Goal: Transaction & Acquisition: Obtain resource

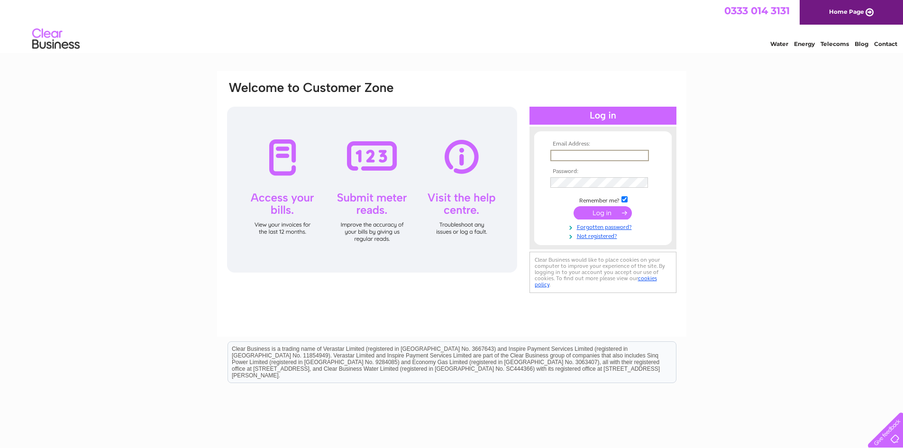
type input "enquiries@cpamc.co.uk"
click at [595, 209] on input "submit" at bounding box center [603, 212] width 58 height 13
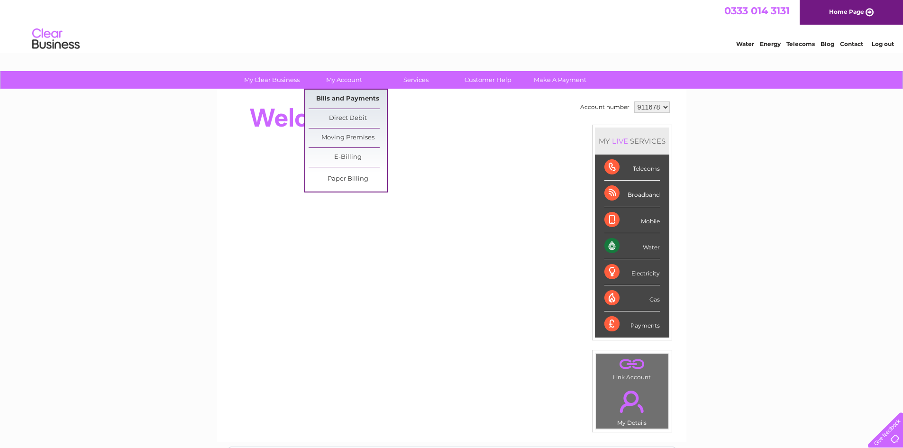
click at [349, 98] on link "Bills and Payments" at bounding box center [348, 99] width 78 height 19
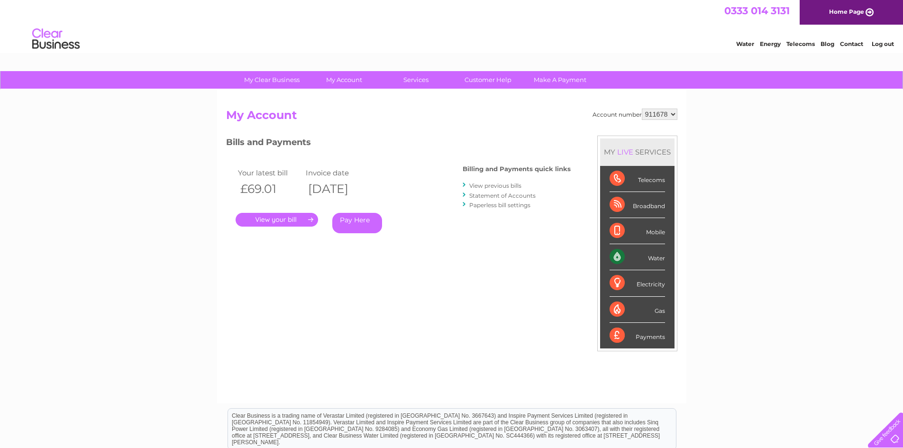
click at [300, 222] on link "." at bounding box center [277, 220] width 83 height 14
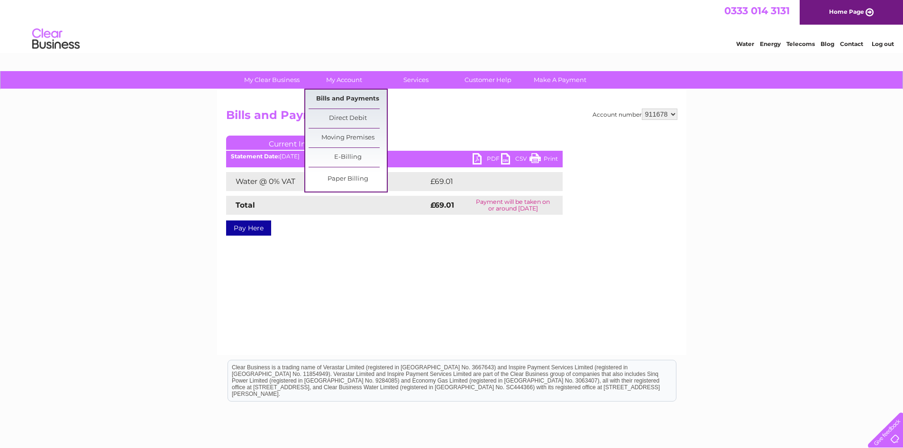
click at [350, 97] on link "Bills and Payments" at bounding box center [348, 99] width 78 height 19
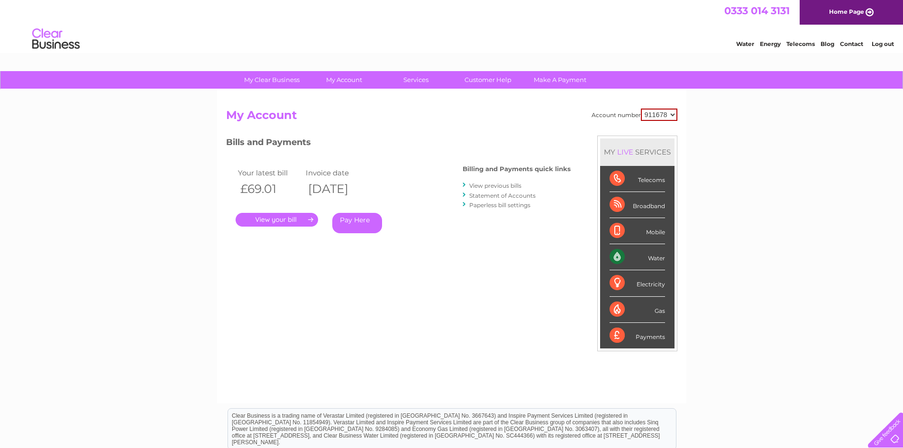
click at [488, 184] on link "View previous bills" at bounding box center [495, 185] width 52 height 7
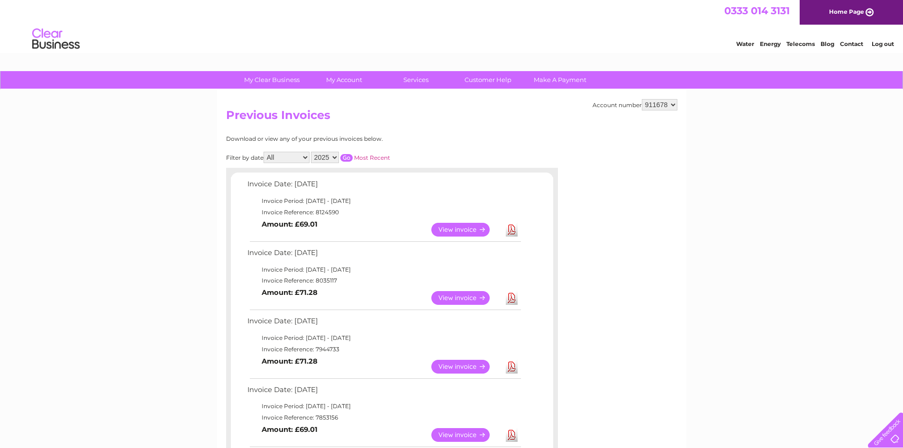
click at [459, 296] on link "View" at bounding box center [466, 298] width 70 height 14
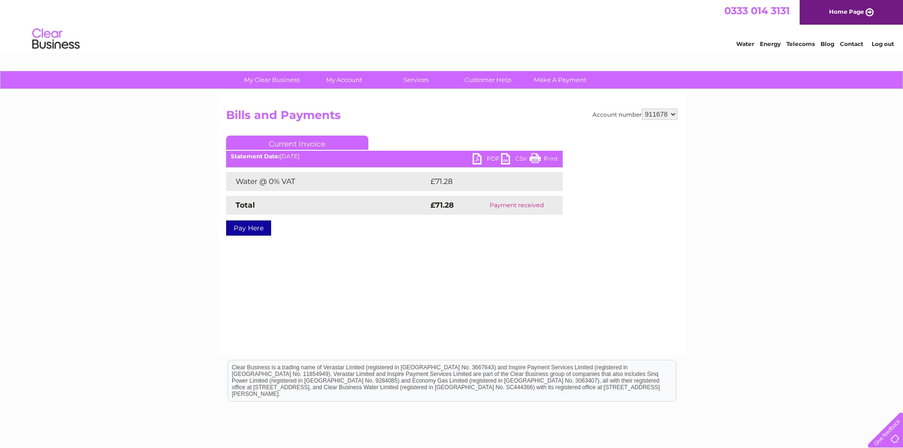
click at [484, 156] on link "PDF" at bounding box center [487, 160] width 28 height 14
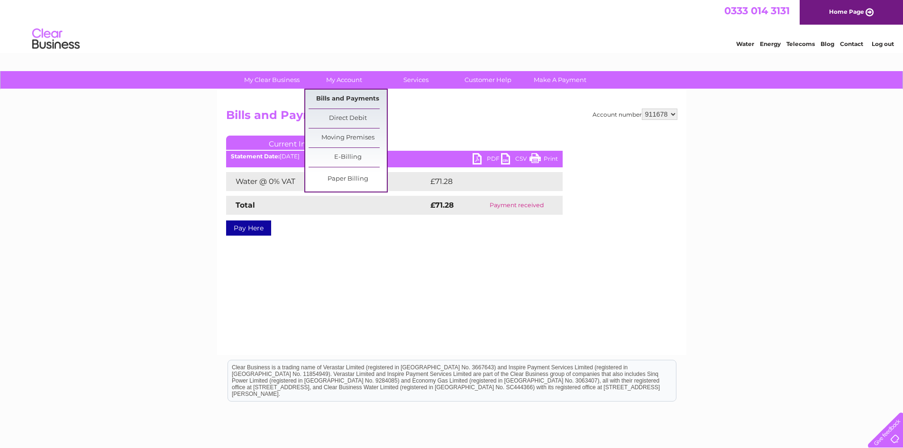
click at [347, 100] on link "Bills and Payments" at bounding box center [348, 99] width 78 height 19
click at [349, 97] on link "Bills and Payments" at bounding box center [348, 99] width 78 height 19
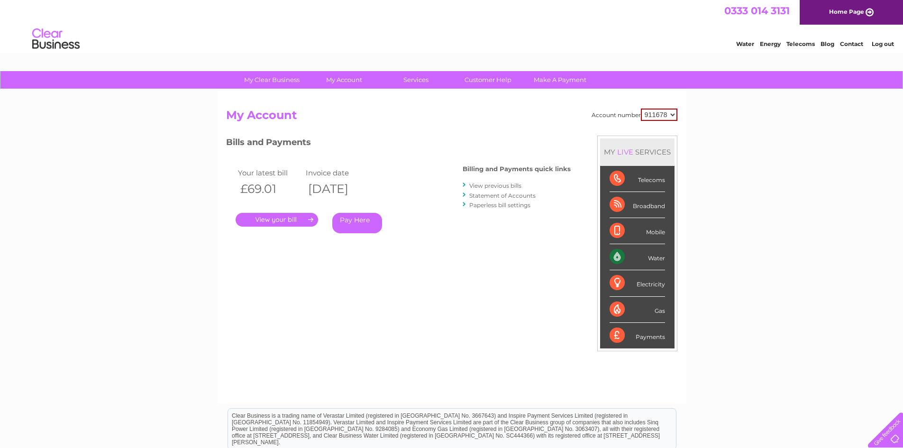
click at [268, 222] on link "." at bounding box center [277, 220] width 83 height 14
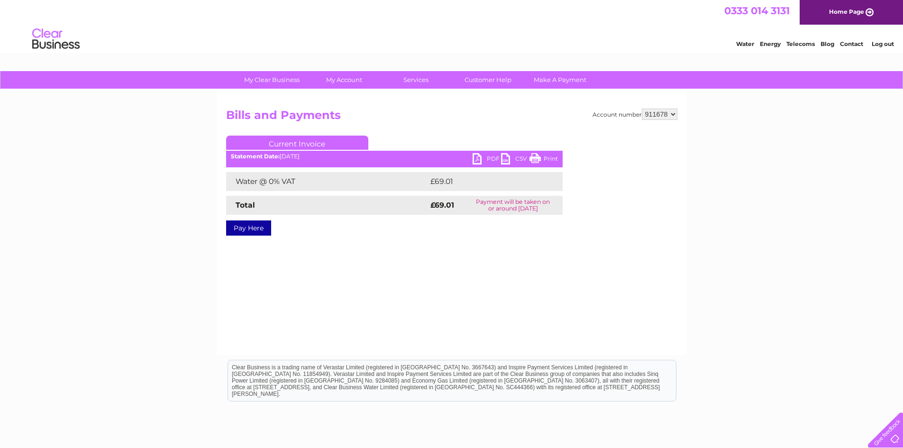
click at [474, 158] on link "PDF" at bounding box center [487, 160] width 28 height 14
click at [477, 158] on link "PDF" at bounding box center [487, 160] width 28 height 14
click at [768, 111] on div "My Clear Business Login Details My Details My Preferences Link Account My Accou…" at bounding box center [451, 294] width 903 height 446
